Goal: Task Accomplishment & Management: Use online tool/utility

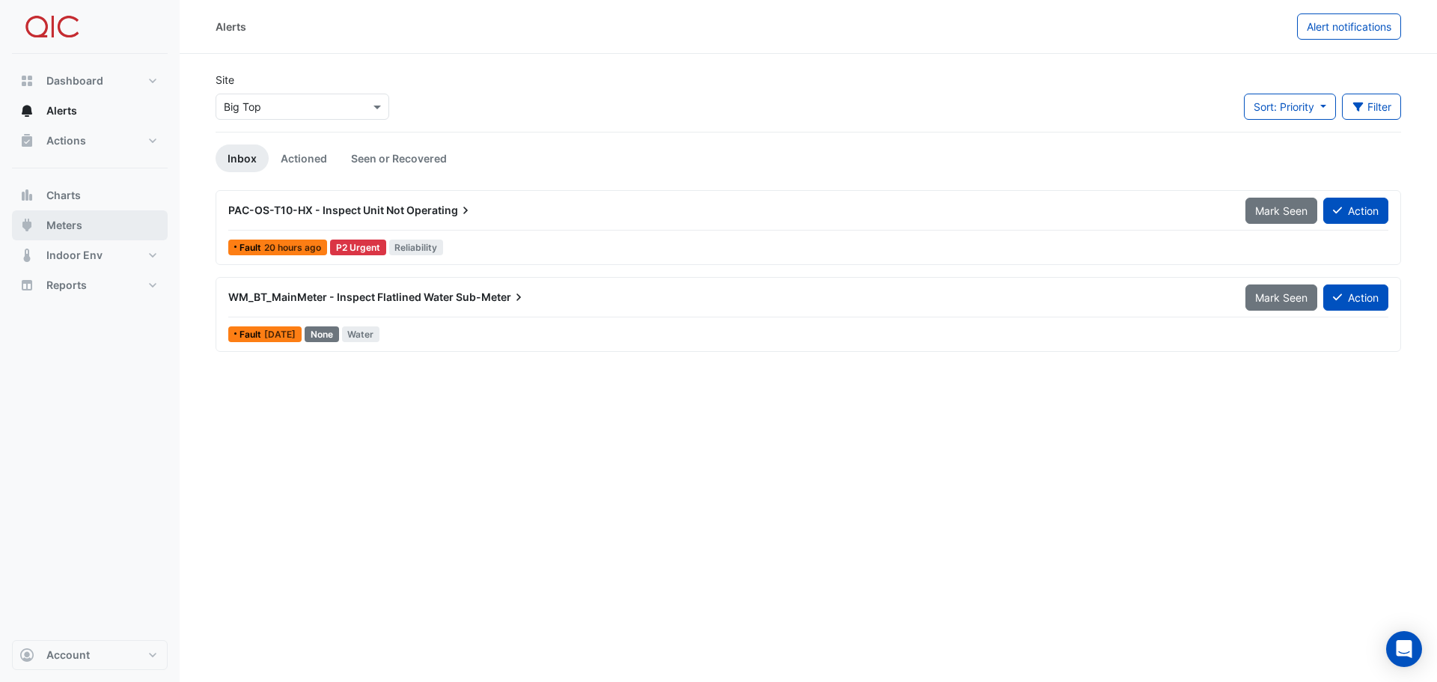
click at [69, 224] on span "Meters" at bounding box center [64, 225] width 36 height 15
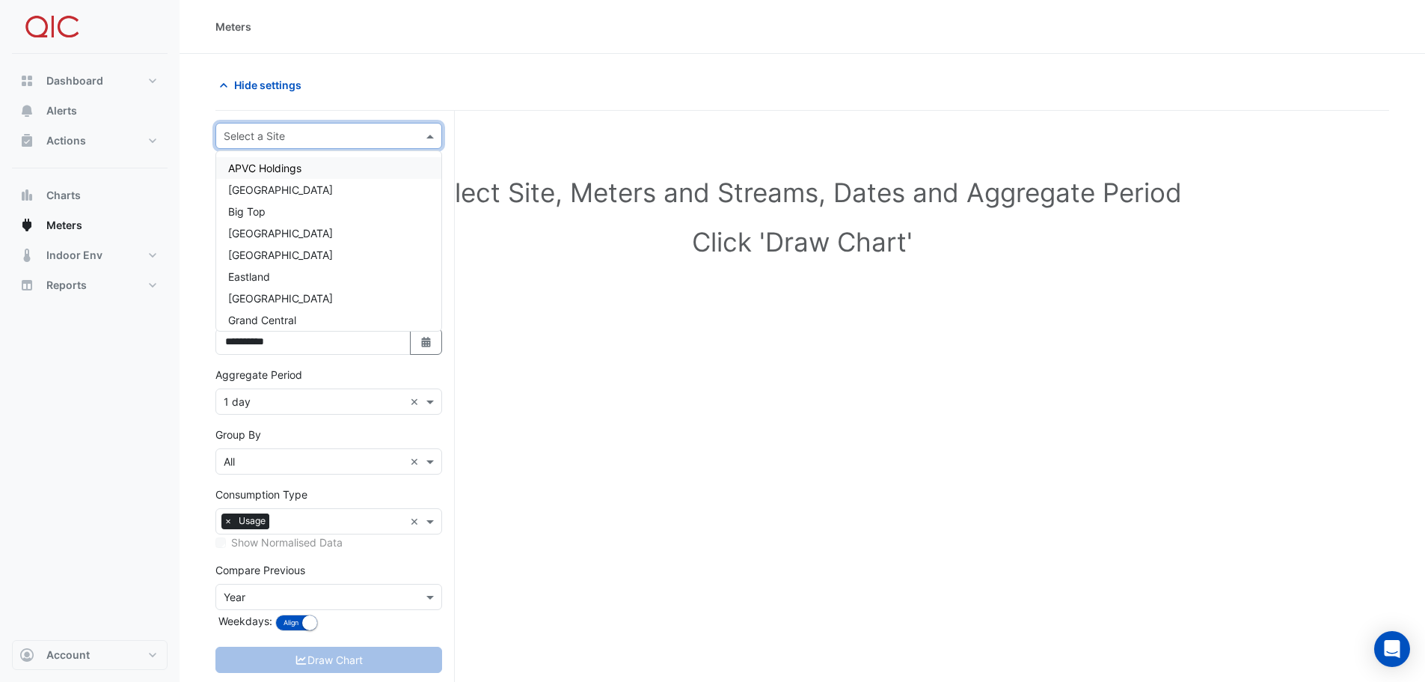
click at [283, 143] on div "Select a Site" at bounding box center [254, 136] width 61 height 16
click at [252, 212] on span "Big Top" at bounding box center [246, 211] width 37 height 13
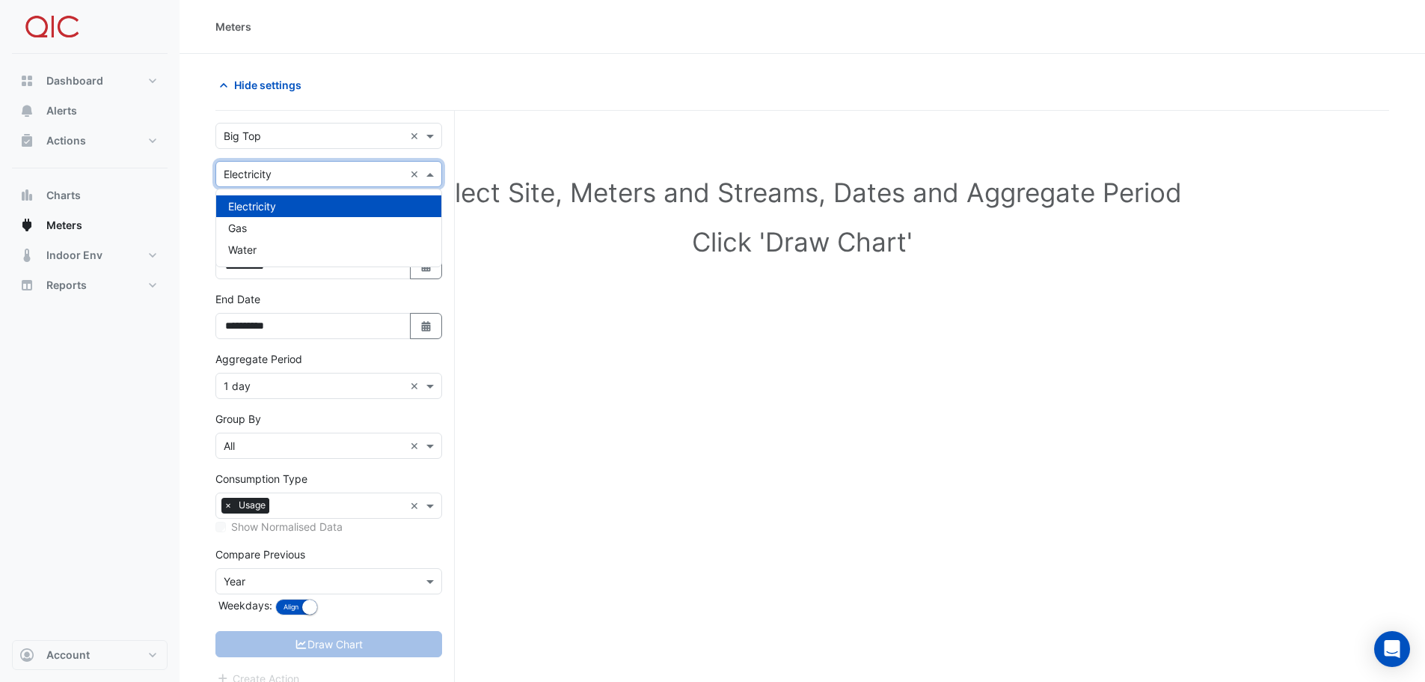
click at [275, 178] on input "text" at bounding box center [314, 175] width 180 height 16
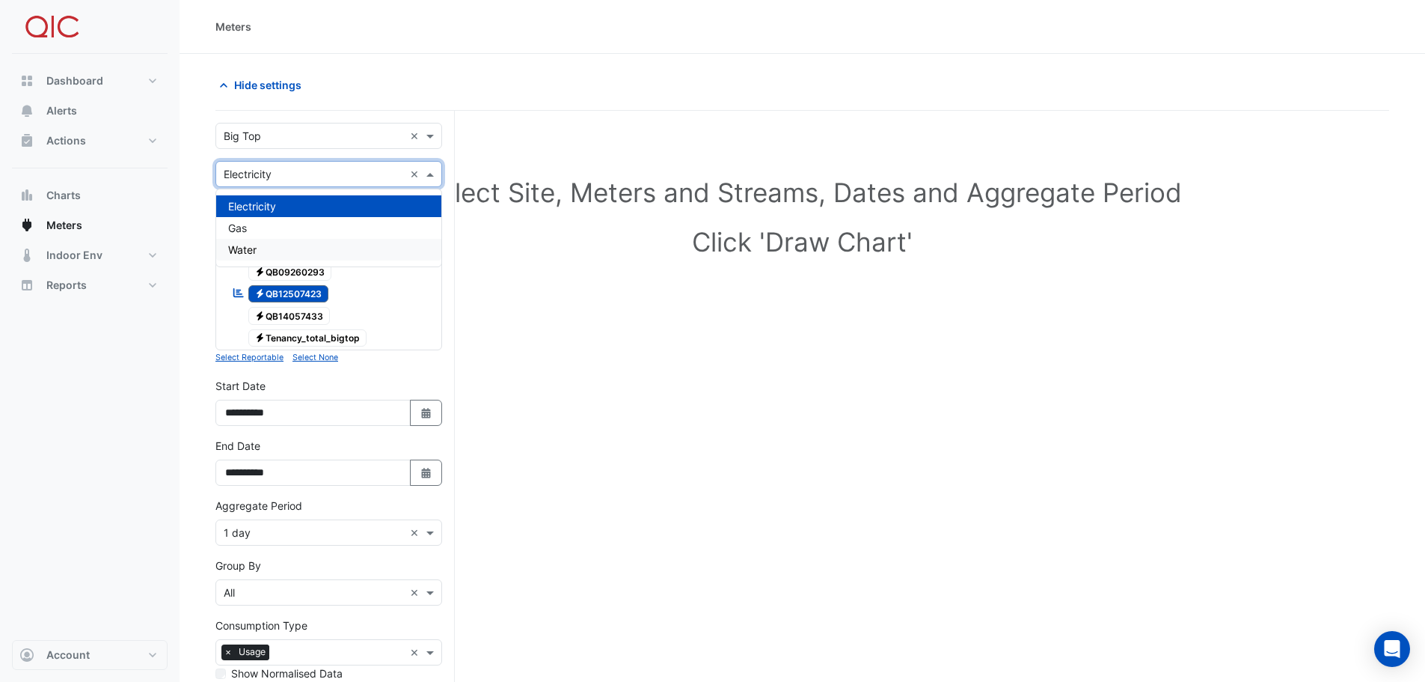
click at [251, 248] on span "Water" at bounding box center [242, 249] width 28 height 13
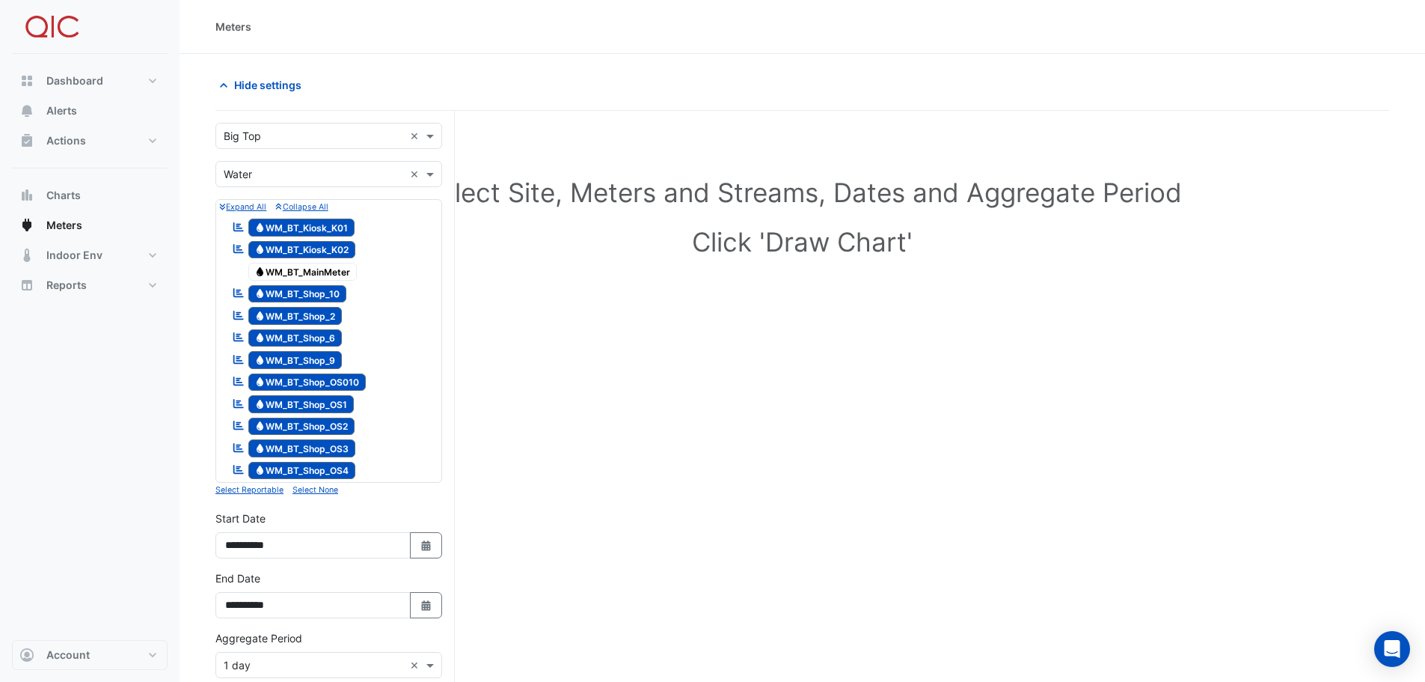
click at [313, 491] on small "Select None" at bounding box center [316, 490] width 46 height 10
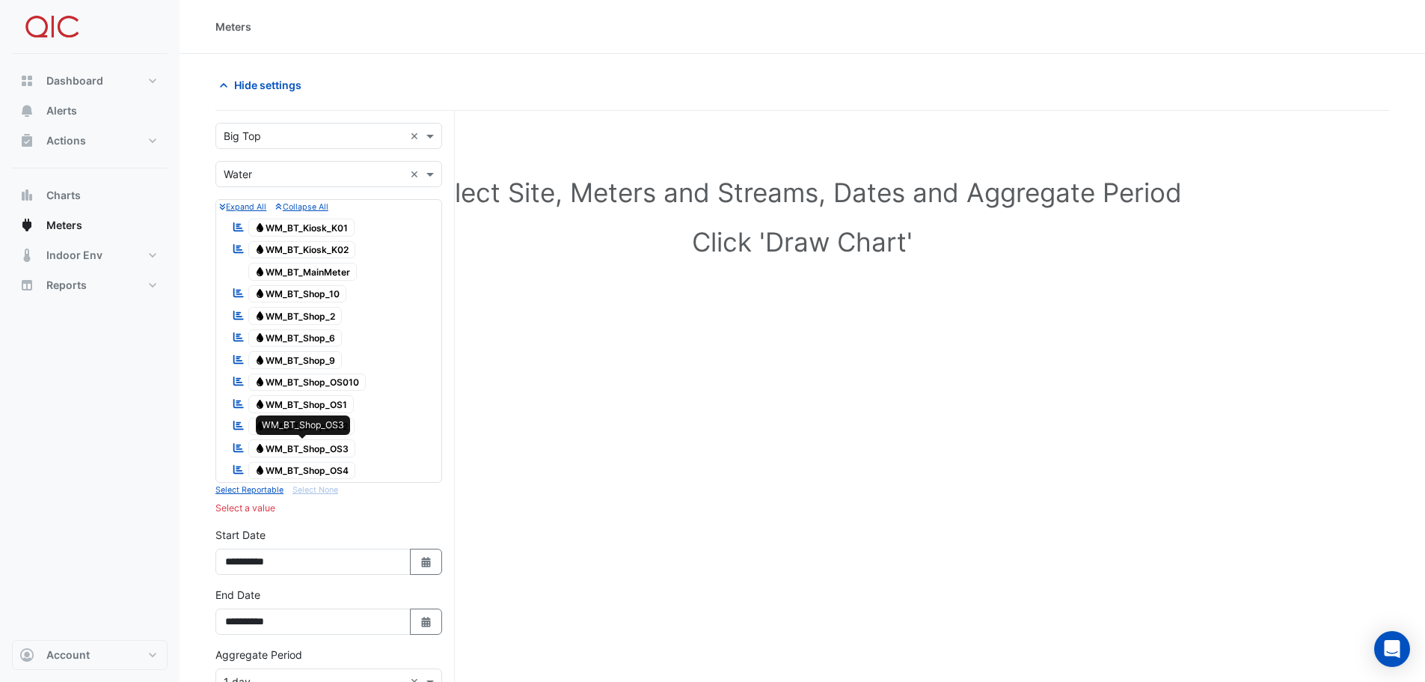
click at [341, 445] on span "Water WM_BT_Shop_OS3" at bounding box center [302, 448] width 108 height 18
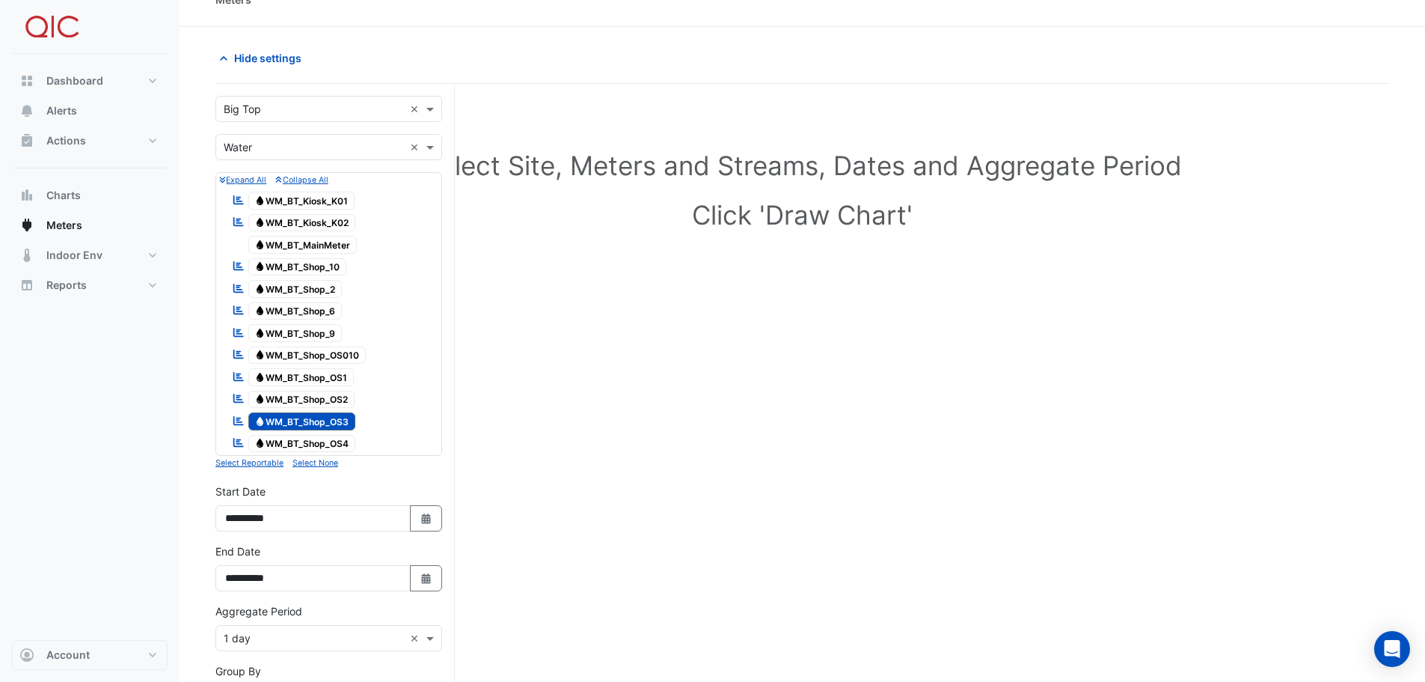
scroll to position [75, 0]
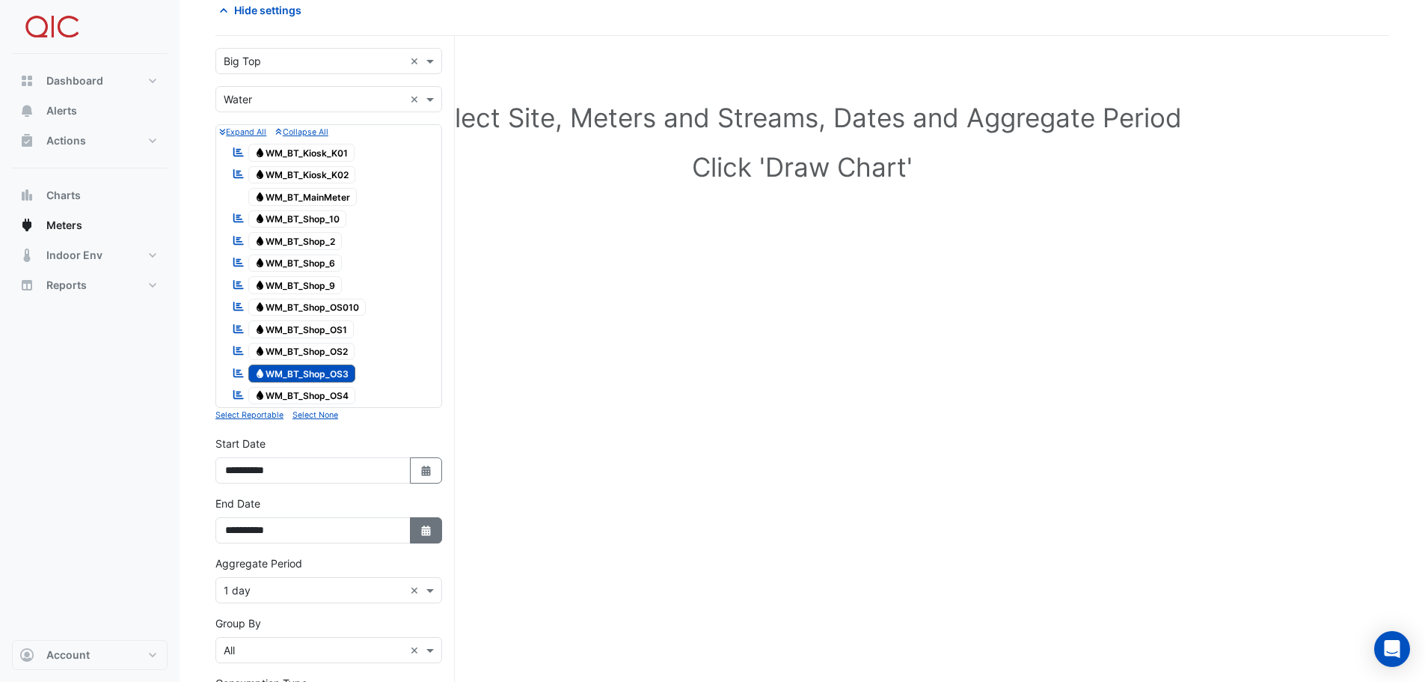
click at [423, 530] on icon "button" at bounding box center [425, 530] width 9 height 10
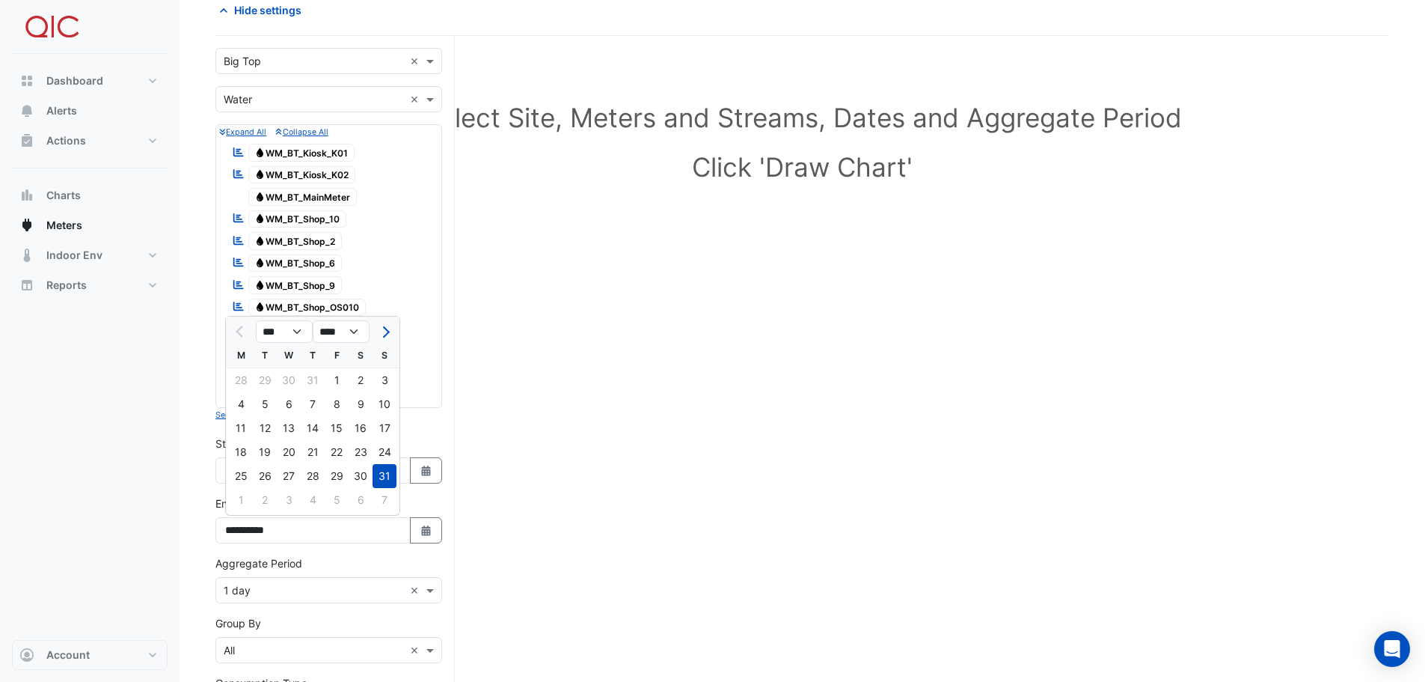
drag, startPoint x: 382, startPoint y: 331, endPoint x: 372, endPoint y: 341, distance: 14.3
click at [382, 333] on span "Next month" at bounding box center [384, 331] width 11 height 11
select select "*"
click at [257, 405] on div "9" at bounding box center [265, 404] width 24 height 24
type input "**********"
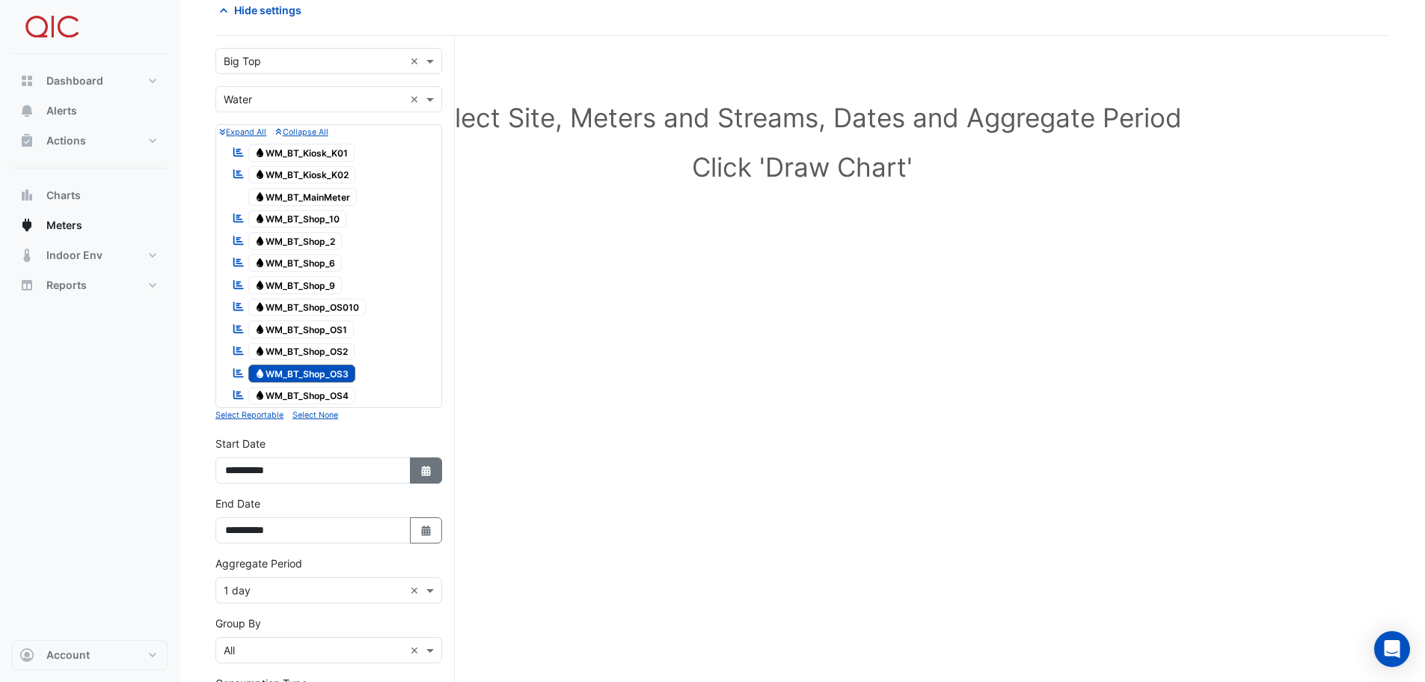
click at [423, 468] on icon "button" at bounding box center [425, 470] width 9 height 10
select select "*"
select select "****"
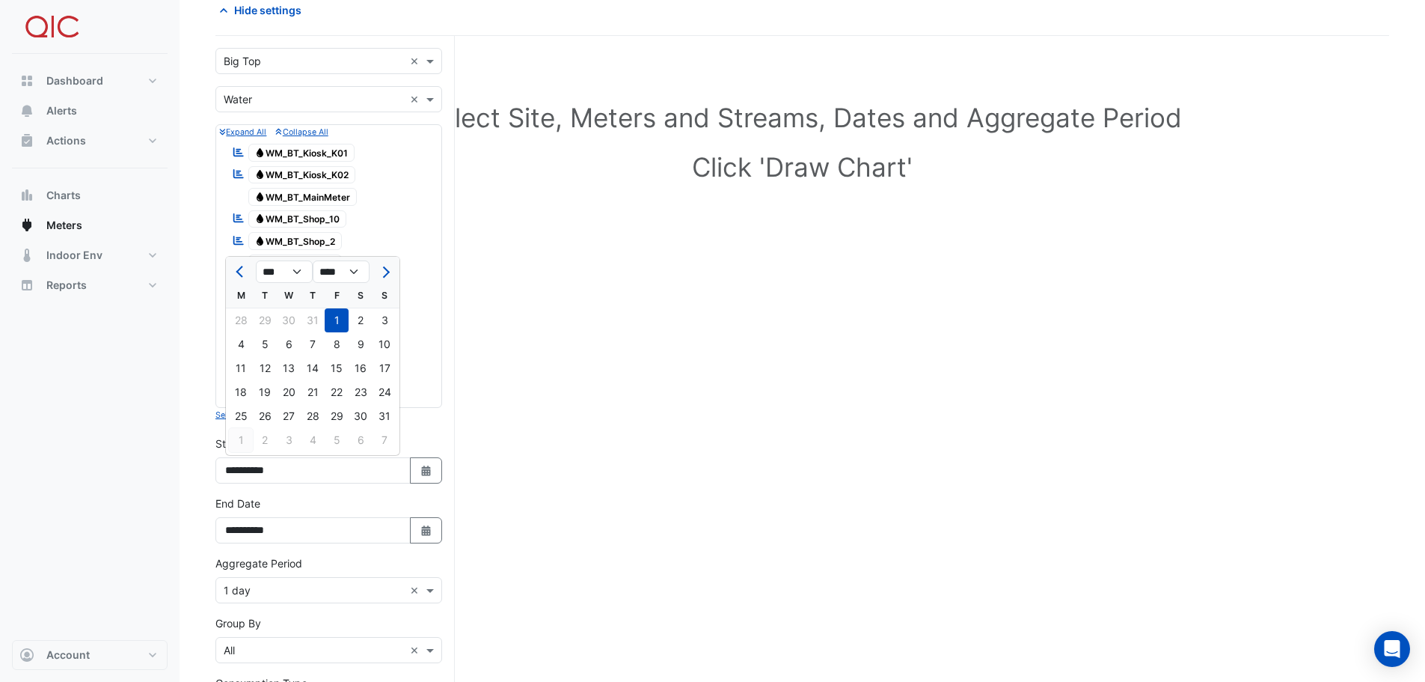
click at [243, 439] on div "1" at bounding box center [241, 440] width 24 height 24
type input "**********"
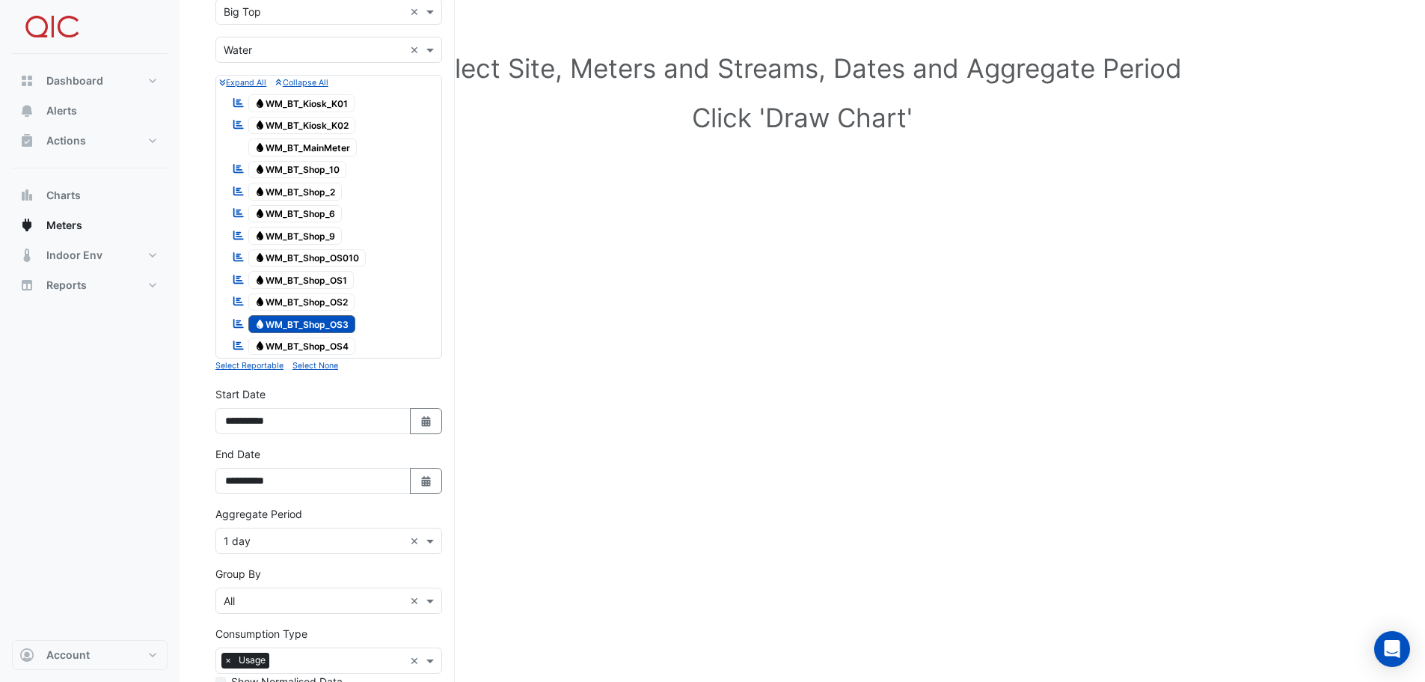
scroll to position [150, 0]
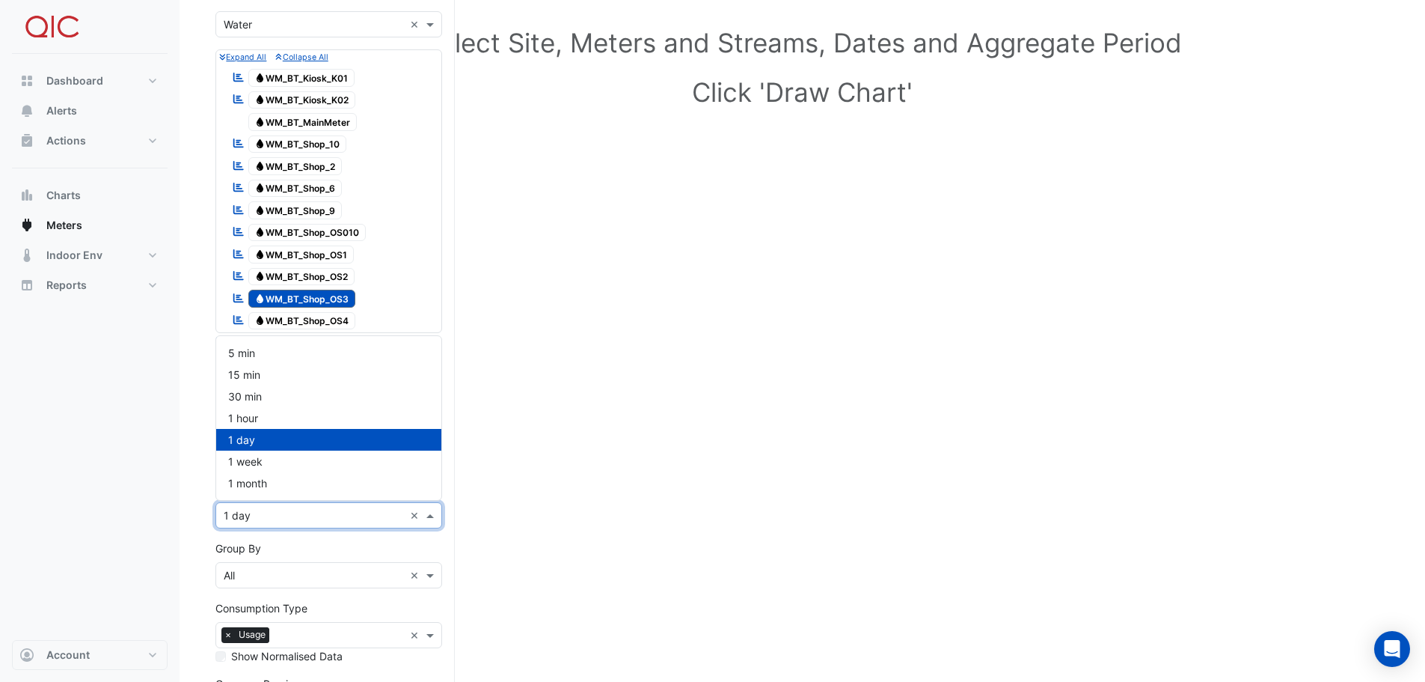
click at [426, 517] on span at bounding box center [432, 515] width 19 height 16
click at [254, 418] on span "1 hour" at bounding box center [243, 418] width 30 height 13
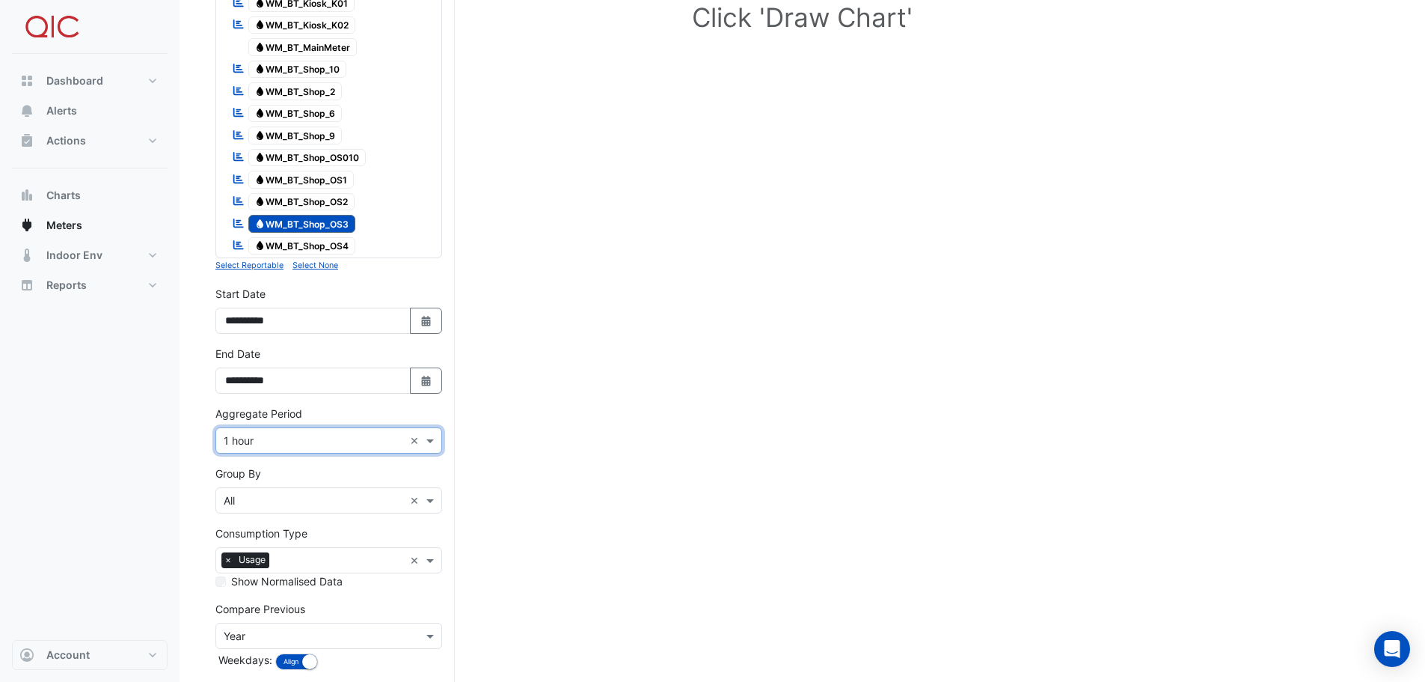
scroll to position [296, 0]
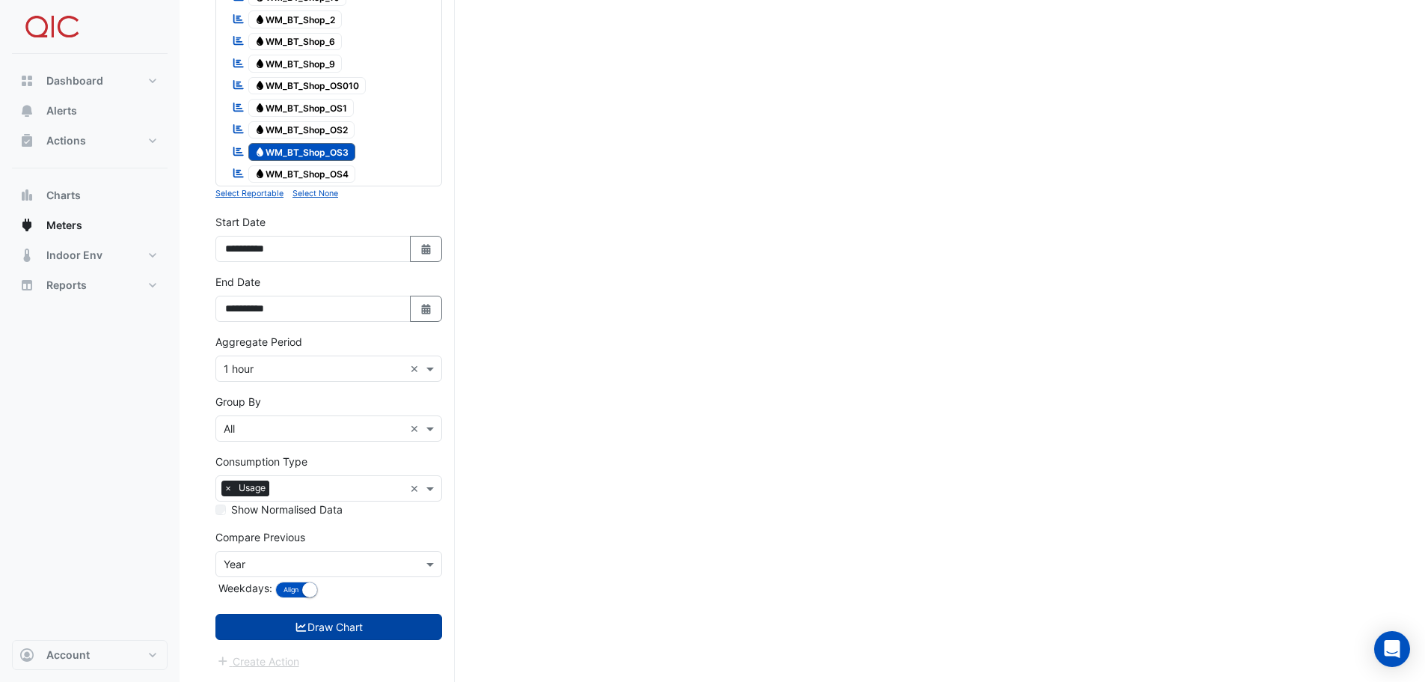
click at [317, 629] on button "Draw Chart" at bounding box center [328, 627] width 227 height 26
